Goal: Task Accomplishment & Management: Manage account settings

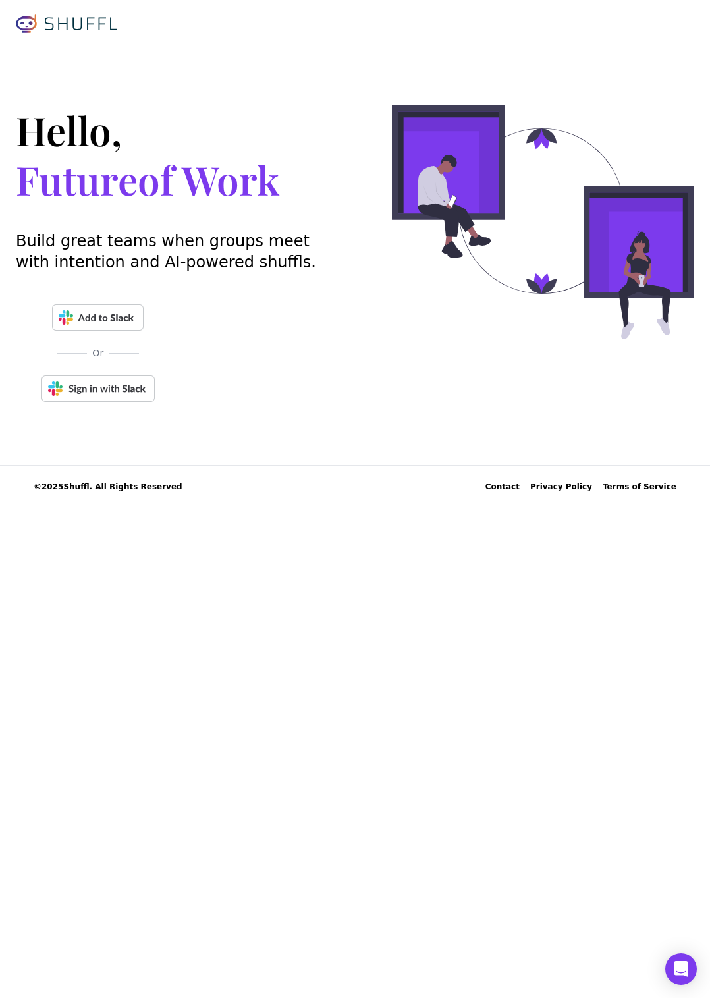
click at [113, 395] on img at bounding box center [98, 389] width 113 height 26
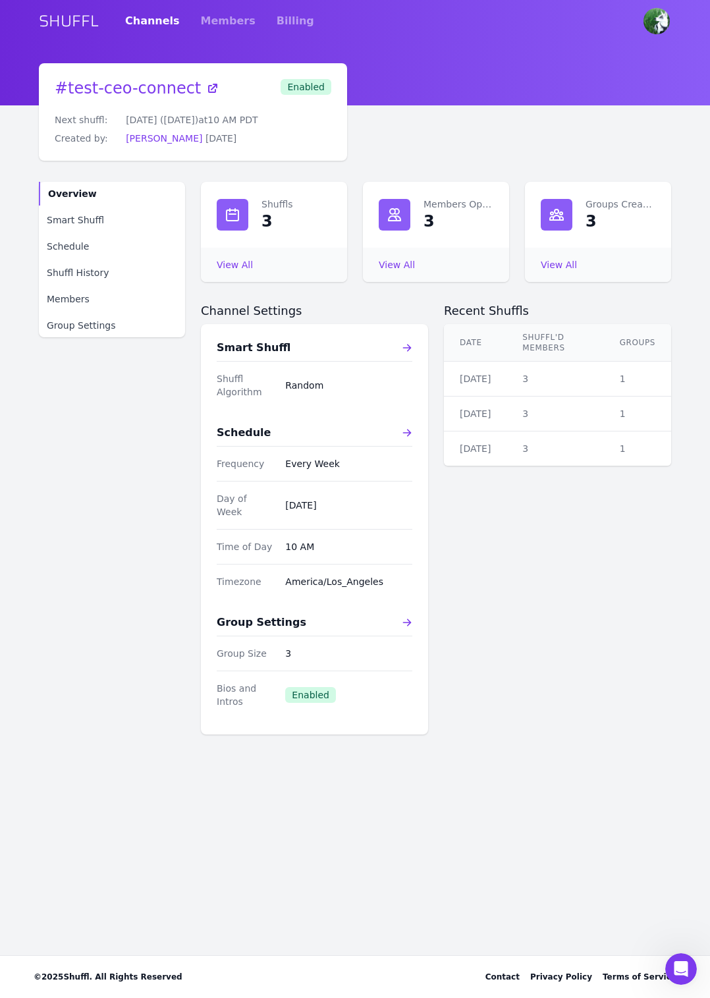
click at [305, 89] on span "Enabled" at bounding box center [306, 87] width 51 height 16
click at [309, 687] on span "Enabled" at bounding box center [310, 695] width 51 height 16
click at [71, 244] on span "Schedule" at bounding box center [68, 246] width 42 height 13
select select "10"
select select "America/Los_Angeles"
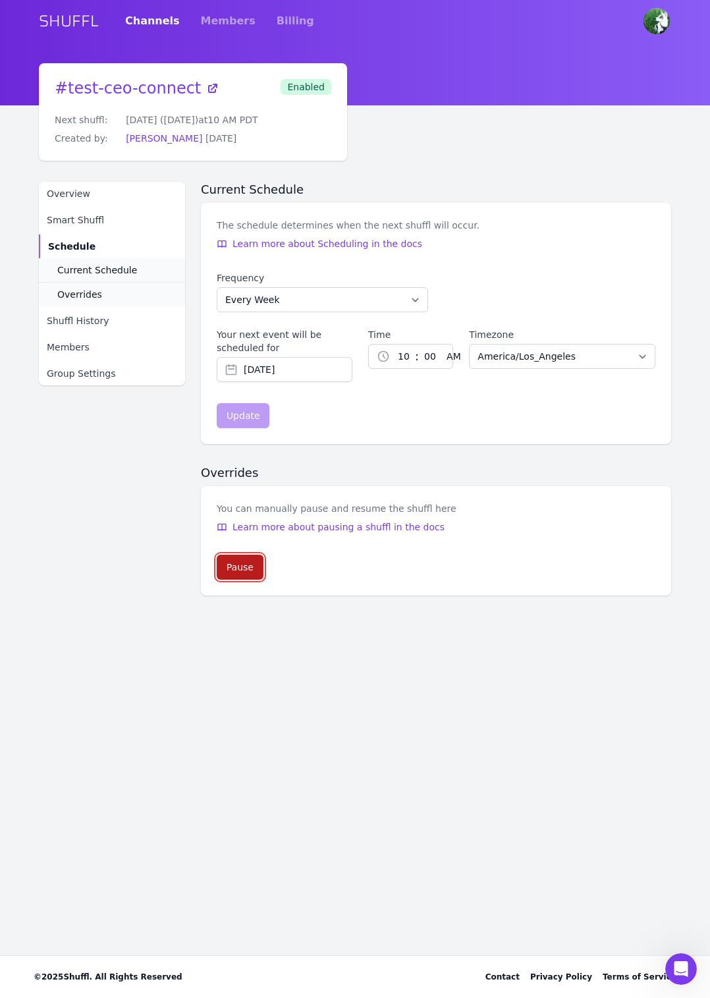
click at [252, 565] on div "Pause" at bounding box center [240, 567] width 27 height 13
click at [371, 130] on div "# test-ceo-connect Next shuffl: Never Created by: [PERSON_NAME] [DATE] Paused O…" at bounding box center [355, 329] width 633 height 532
